Goal: Browse casually: Explore the website without a specific task or goal

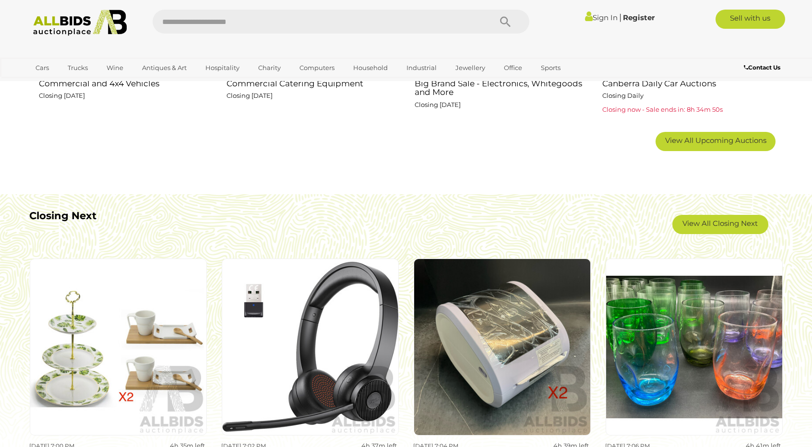
scroll to position [624, 0]
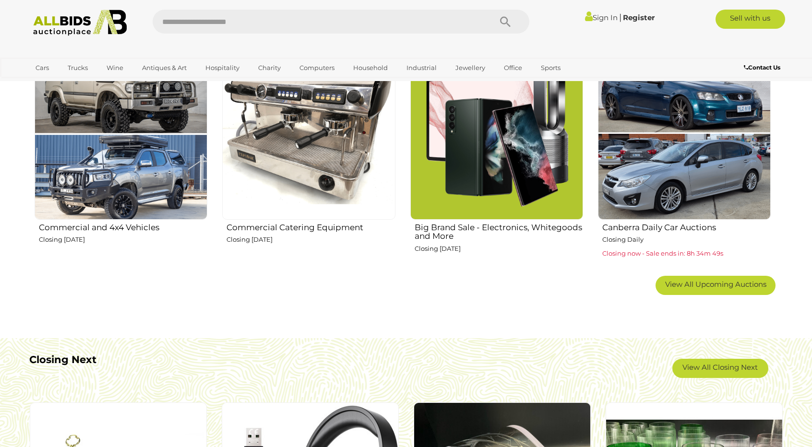
click at [306, 157] on img at bounding box center [308, 133] width 173 height 173
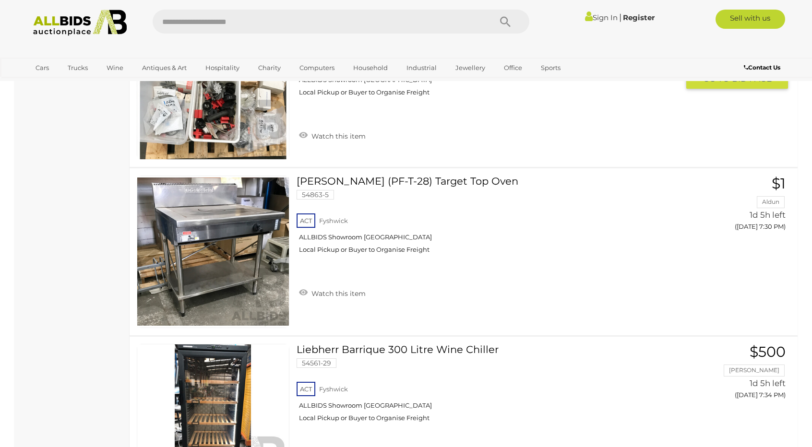
scroll to position [3838, 0]
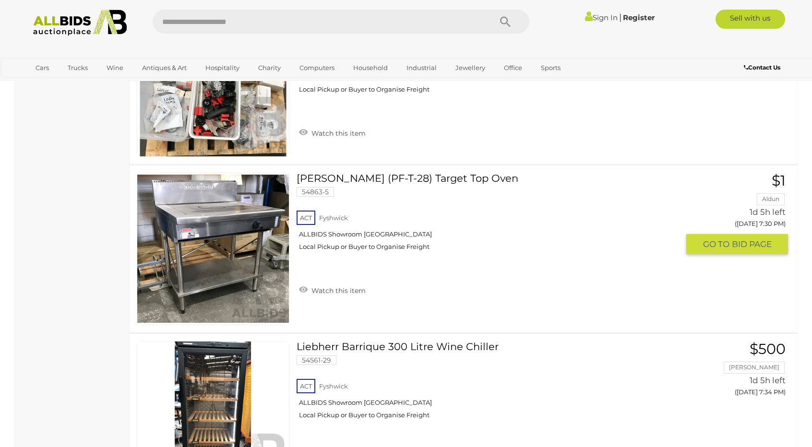
click at [225, 235] on link at bounding box center [213, 249] width 153 height 153
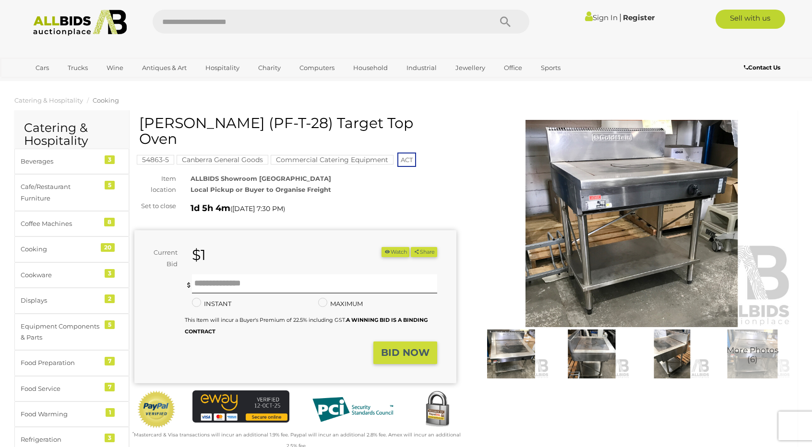
click at [671, 277] on img at bounding box center [632, 223] width 322 height 207
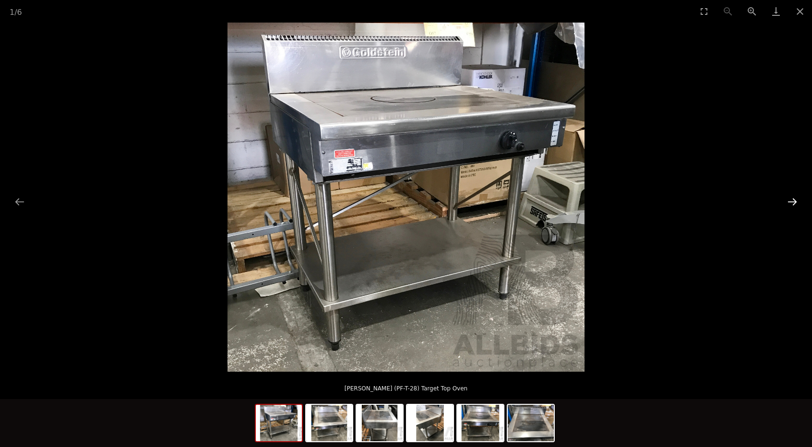
click at [793, 203] on button "Next slide" at bounding box center [792, 201] width 20 height 19
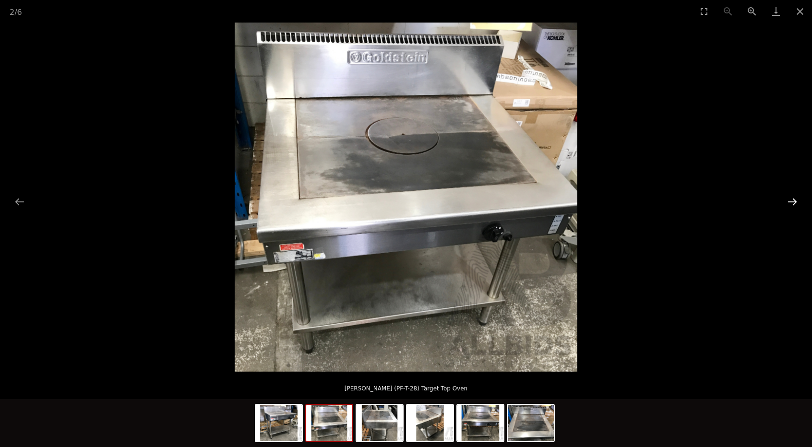
click at [794, 203] on button "Next slide" at bounding box center [792, 201] width 20 height 19
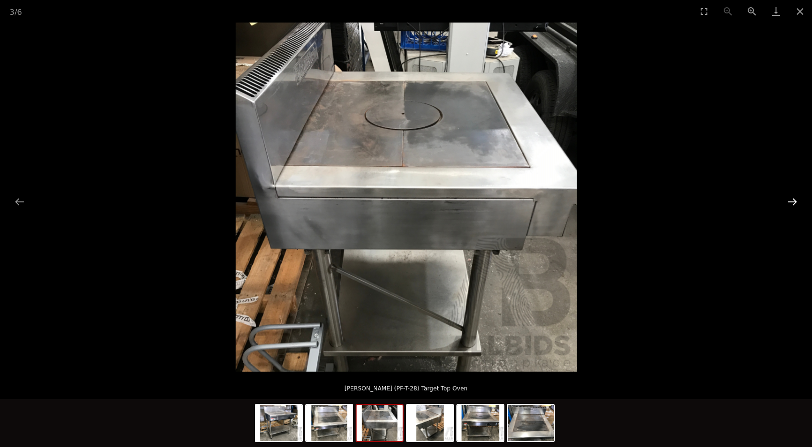
click at [794, 203] on button "Next slide" at bounding box center [792, 201] width 20 height 19
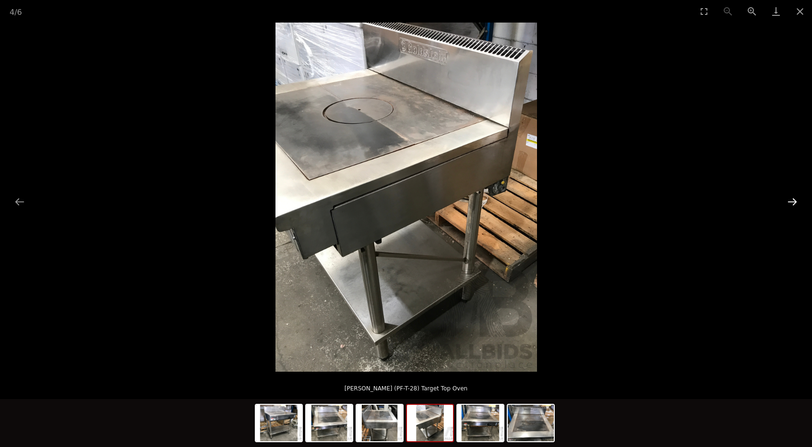
click at [794, 203] on button "Next slide" at bounding box center [792, 201] width 20 height 19
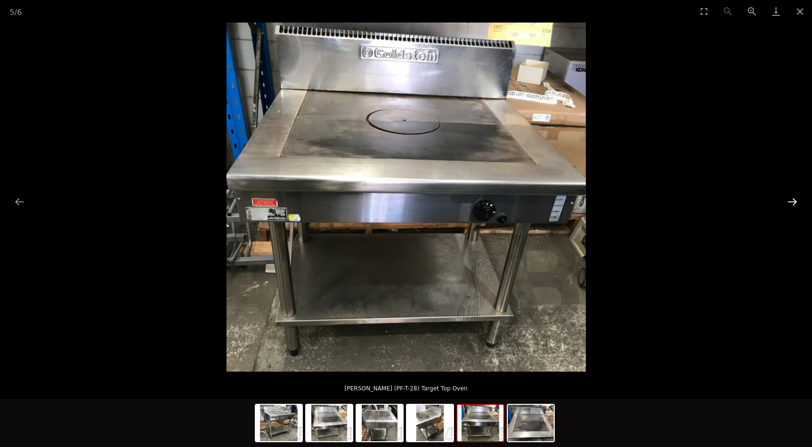
click at [794, 203] on button "Next slide" at bounding box center [792, 201] width 20 height 19
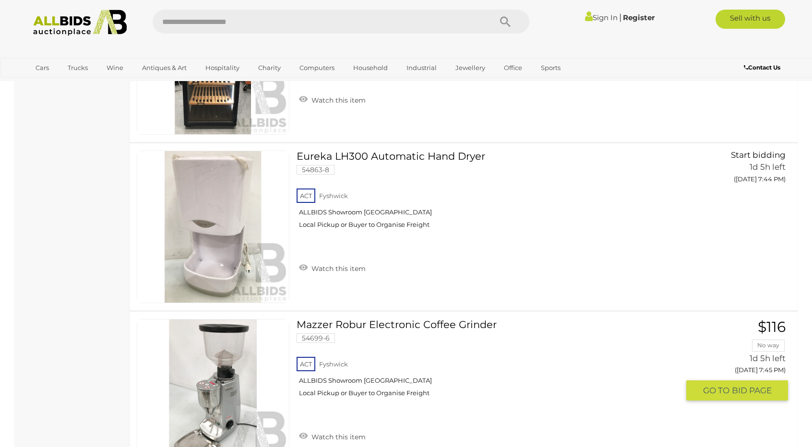
scroll to position [4189, 0]
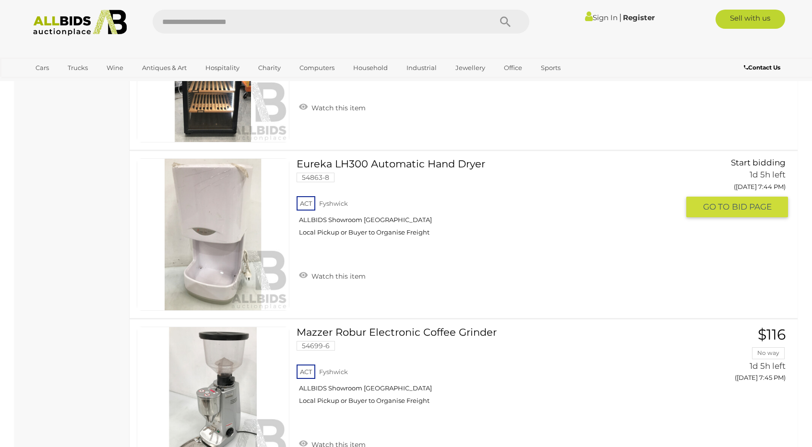
click at [217, 209] on link at bounding box center [213, 234] width 153 height 153
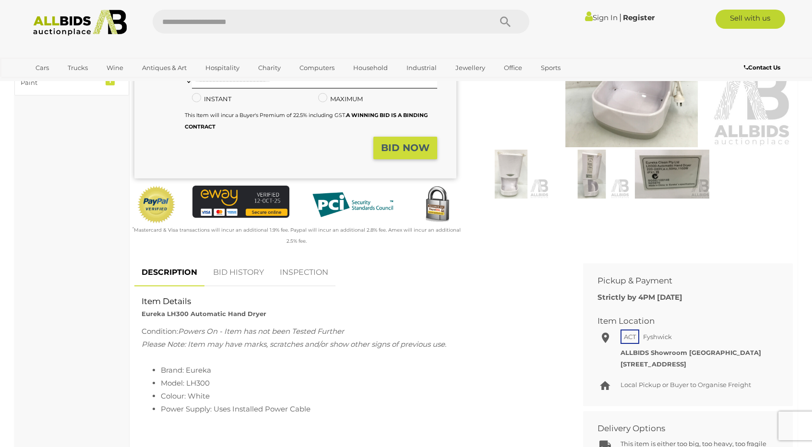
scroll to position [288, 0]
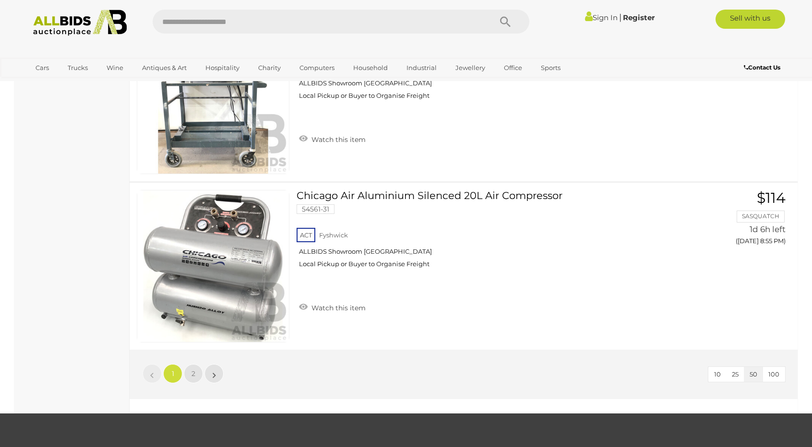
scroll to position [8364, 0]
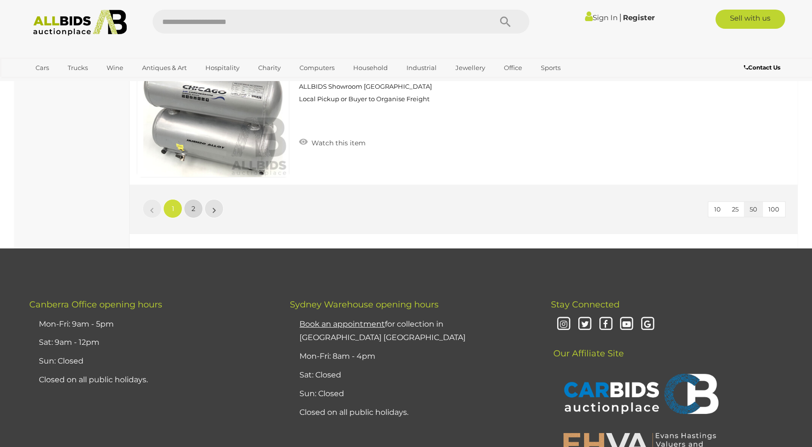
click at [191, 207] on link "2" at bounding box center [193, 208] width 19 height 19
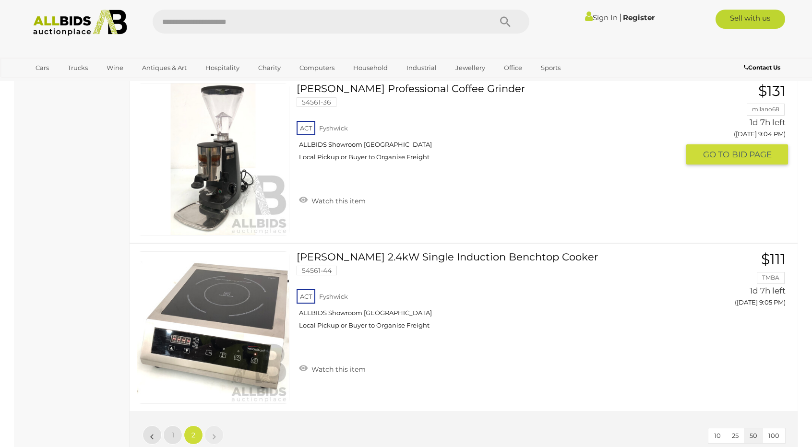
scroll to position [1089, 0]
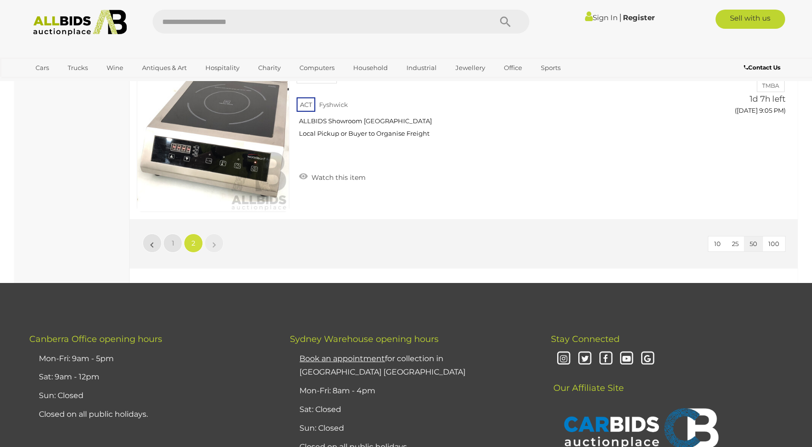
scroll to position [33, 0]
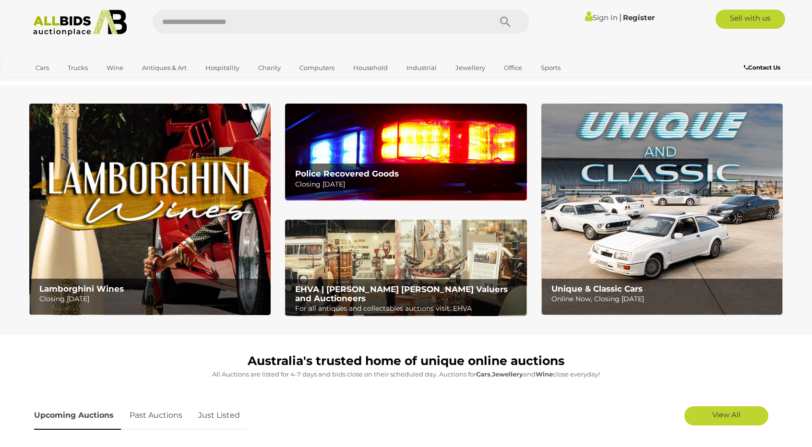
click at [406, 250] on img at bounding box center [405, 268] width 241 height 97
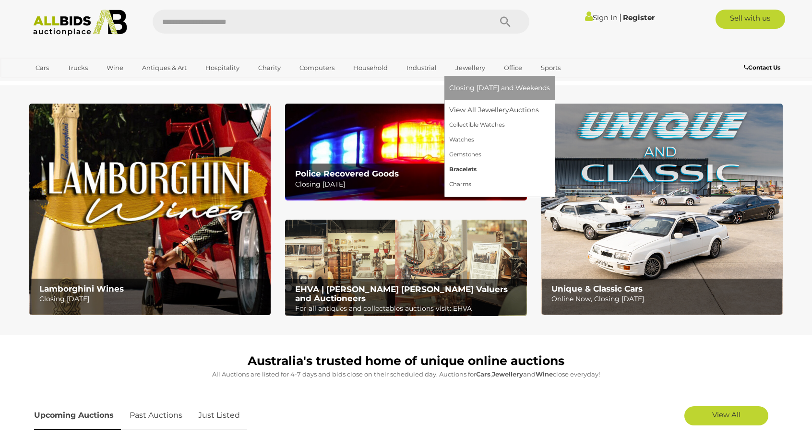
click at [468, 169] on link "Bracelets" at bounding box center [499, 169] width 101 height 15
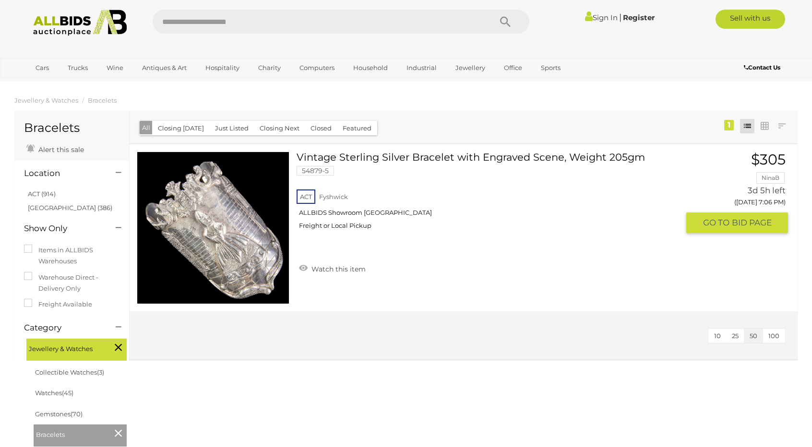
scroll to position [240, 0]
